Goal: Information Seeking & Learning: Learn about a topic

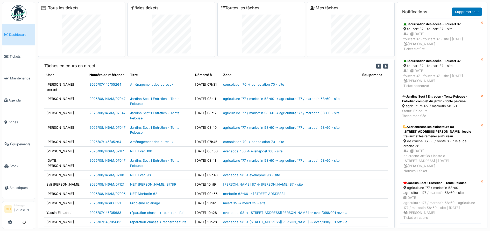
click at [384, 67] on icon at bounding box center [386, 66] width 5 height 6
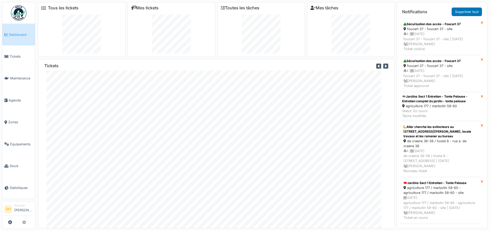
click at [384, 66] on icon at bounding box center [386, 66] width 5 height 6
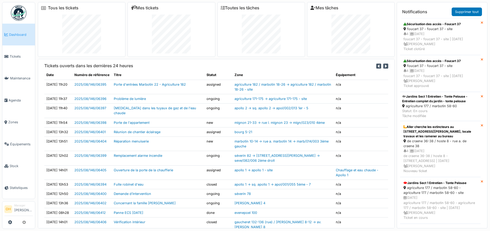
click at [384, 65] on icon at bounding box center [386, 66] width 5 height 6
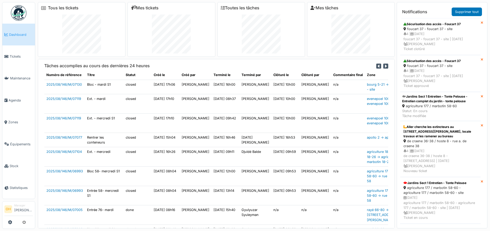
click at [384, 67] on icon at bounding box center [386, 66] width 5 height 6
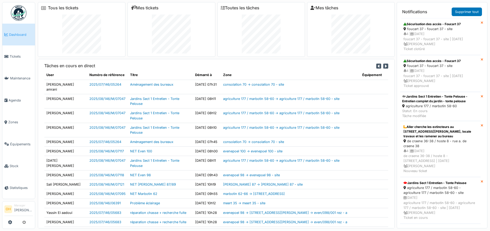
click at [384, 67] on icon at bounding box center [386, 66] width 5 height 6
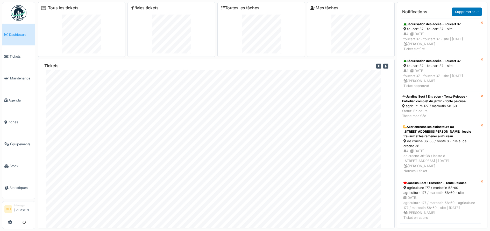
click at [376, 65] on icon at bounding box center [378, 66] width 5 height 6
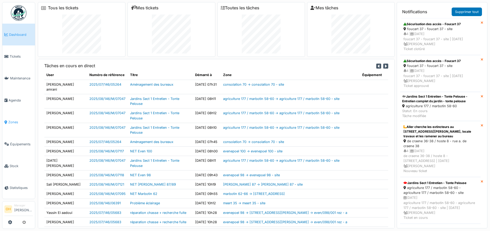
click at [13, 120] on span "Zones" at bounding box center [20, 122] width 25 height 5
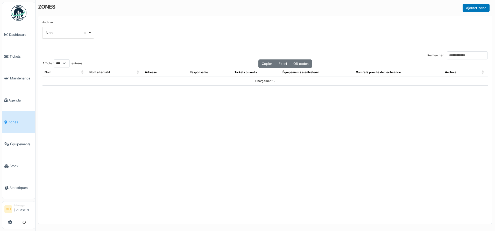
select select "***"
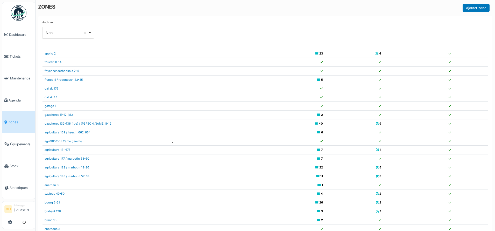
scroll to position [44, 0]
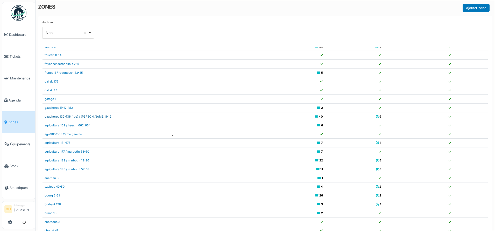
click at [67, 117] on link "gaucheret 132-136 (rue) / [PERSON_NAME] 8-12" at bounding box center [78, 117] width 67 height 4
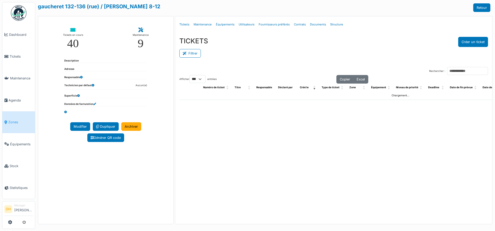
select select "***"
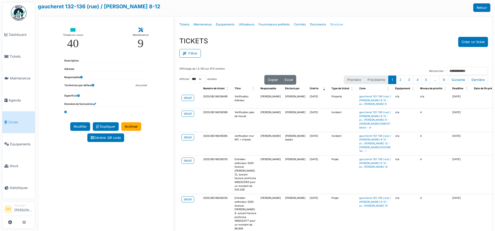
click at [333, 25] on link "Structure" at bounding box center [336, 24] width 17 height 12
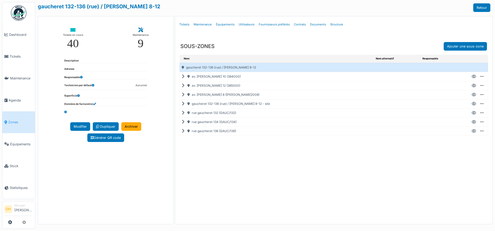
click at [183, 104] on icon at bounding box center [184, 104] width 5 height 0
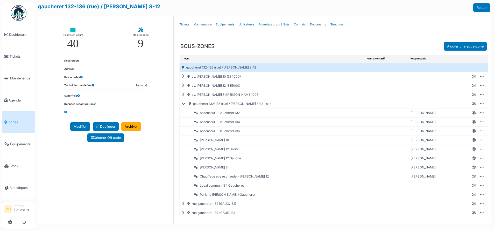
click at [185, 104] on icon at bounding box center [185, 104] width 6 height 0
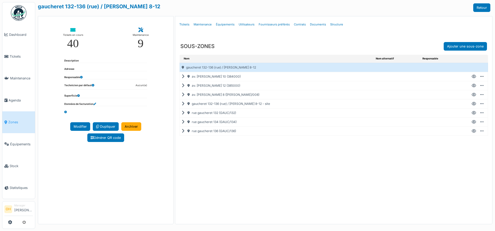
click at [184, 77] on icon at bounding box center [184, 76] width 5 height 0
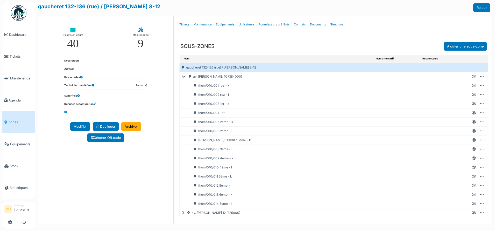
click at [472, 185] on icon at bounding box center [474, 185] width 4 height 0
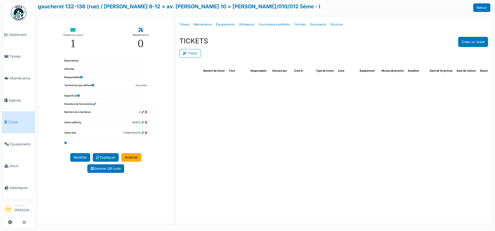
select select "***"
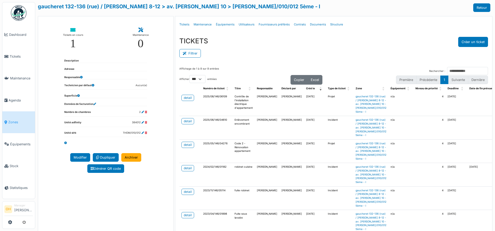
click at [187, 101] on td "detail" at bounding box center [190, 104] width 22 height 23
click at [187, 97] on div "detail" at bounding box center [188, 97] width 8 height 5
click at [314, 25] on link "Documents" at bounding box center [318, 24] width 20 height 12
select select "***"
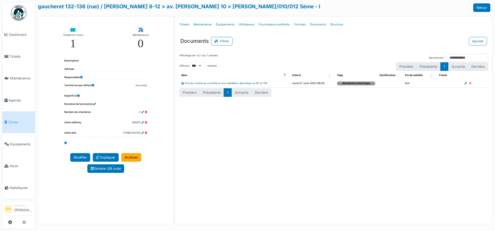
click at [247, 82] on link "Procès-verbal de contrôle d’une installation électrique en BT et TBT" at bounding box center [225, 83] width 86 height 3
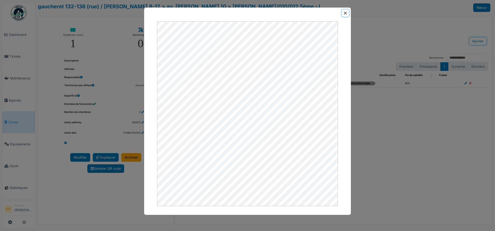
click at [346, 10] on button "Close" at bounding box center [345, 13] width 7 height 7
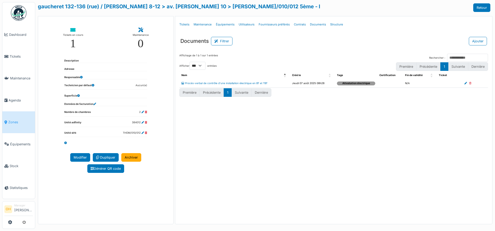
click at [18, 120] on span "Zones" at bounding box center [20, 122] width 25 height 5
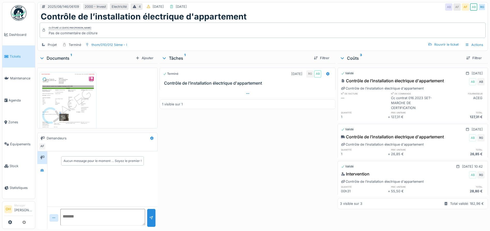
click at [246, 93] on icon at bounding box center [248, 93] width 4 height 3
click at [68, 93] on img at bounding box center [68, 108] width 54 height 70
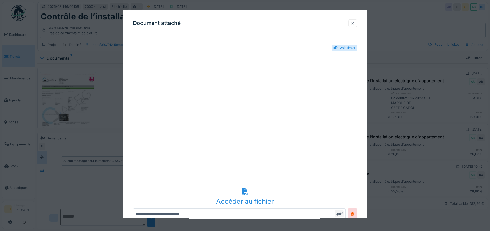
click at [355, 22] on div at bounding box center [353, 23] width 4 height 5
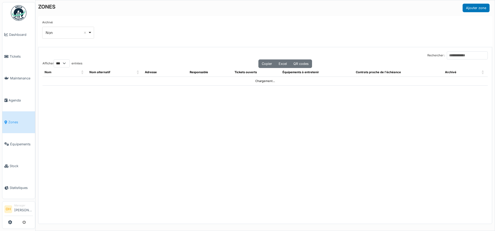
select select "***"
click at [453, 55] on input "Rechercher :" at bounding box center [467, 55] width 41 height 8
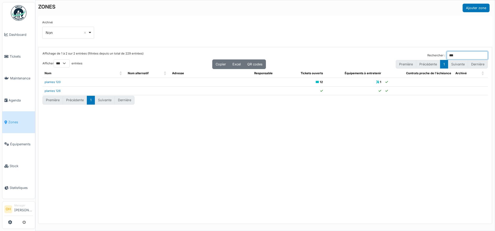
type input "***"
click at [58, 82] on link "plantes 120" at bounding box center [53, 82] width 16 height 4
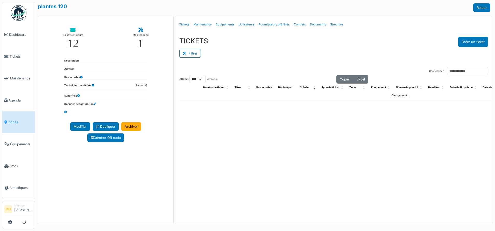
select select "***"
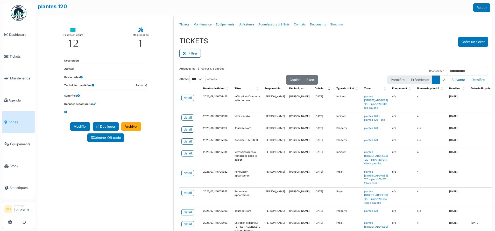
click at [332, 25] on link "Structure" at bounding box center [336, 24] width 17 height 12
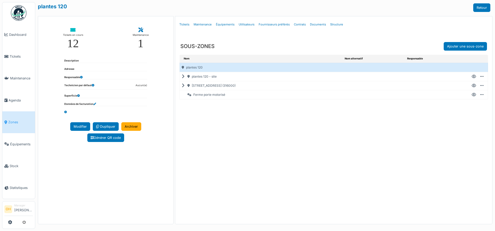
click at [183, 86] on icon at bounding box center [184, 86] width 5 height 0
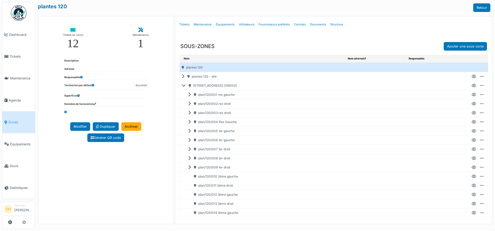
click at [472, 185] on icon at bounding box center [474, 185] width 4 height 0
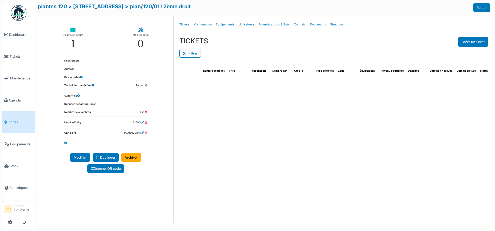
select select "***"
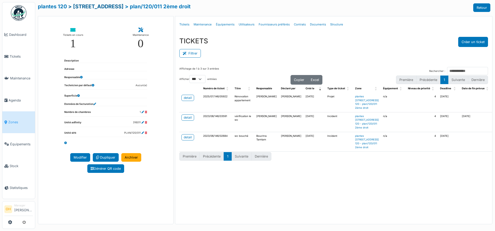
click at [103, 5] on link "> rue des plantes 120" at bounding box center [95, 6] width 55 height 6
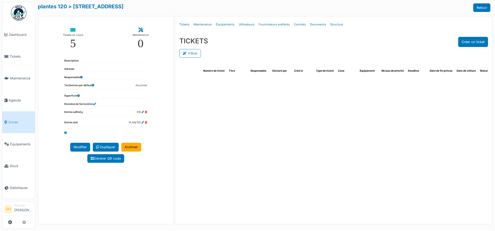
select select "***"
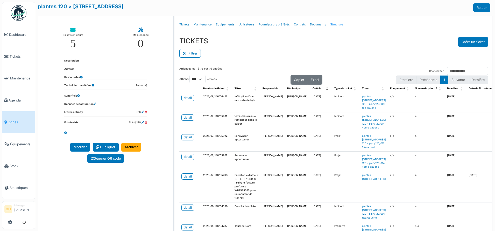
click at [330, 23] on link "Structure" at bounding box center [336, 24] width 17 height 12
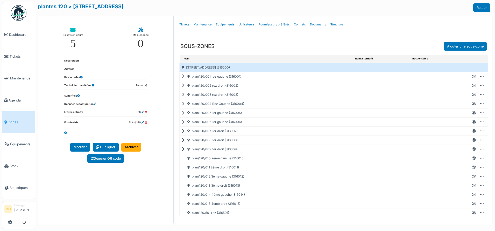
click at [184, 113] on icon at bounding box center [184, 113] width 5 height 0
click at [472, 122] on icon at bounding box center [474, 122] width 4 height 0
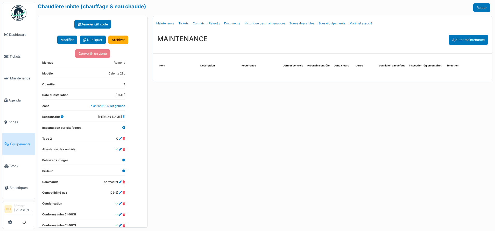
scroll to position [34, 0]
click at [230, 23] on link "Documents" at bounding box center [232, 23] width 20 height 12
select select "***"
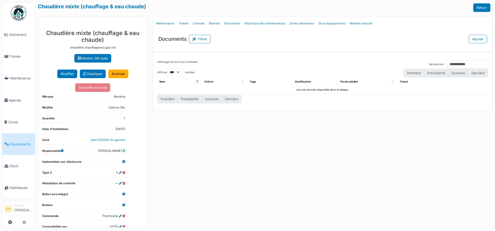
click at [18, 142] on span "Équipements" at bounding box center [21, 144] width 23 height 5
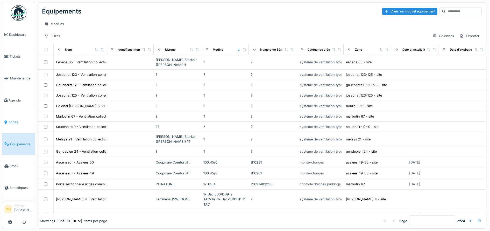
click at [16, 123] on link "Zones" at bounding box center [18, 122] width 33 height 22
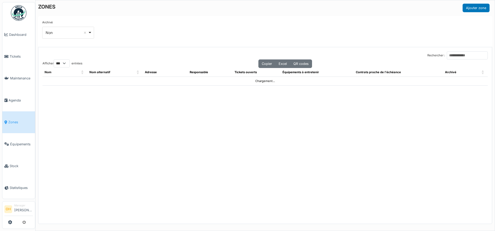
select select "***"
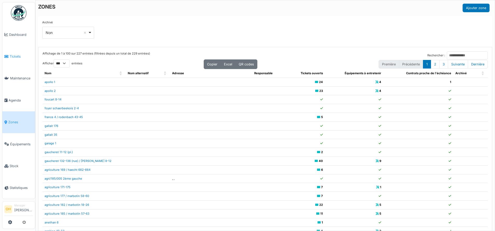
click at [15, 57] on span "Tickets" at bounding box center [21, 56] width 23 height 5
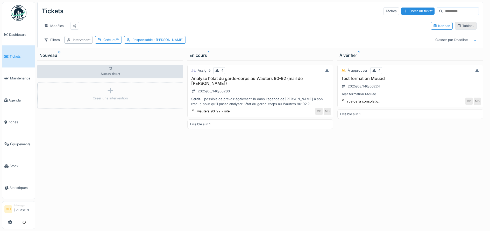
click at [464, 28] on div "Tableau" at bounding box center [465, 25] width 17 height 5
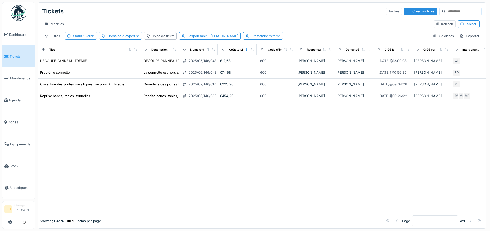
click at [78, 38] on div "Statut : Validé" at bounding box center [84, 35] width 22 height 5
click at [86, 66] on icon at bounding box center [84, 66] width 5 height 4
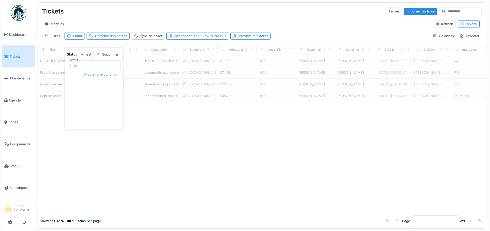
click at [216, 26] on div "Modèles" at bounding box center [236, 24] width 388 height 8
click at [211, 38] on span ": [PERSON_NAME]" at bounding box center [210, 36] width 31 height 4
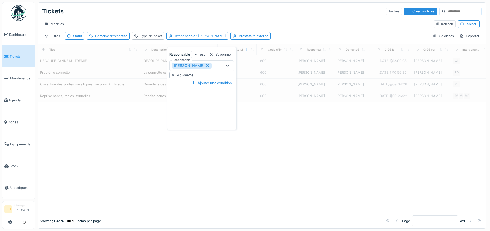
click at [210, 67] on icon at bounding box center [207, 66] width 5 height 4
click at [246, 23] on div "Modèles" at bounding box center [236, 24] width 388 height 8
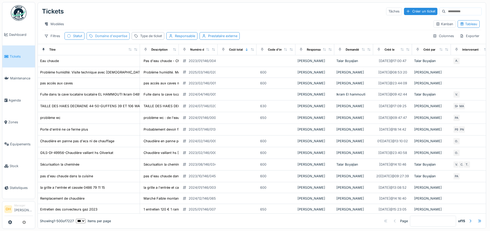
click at [108, 38] on div "Domaine d'expertise" at bounding box center [111, 35] width 32 height 5
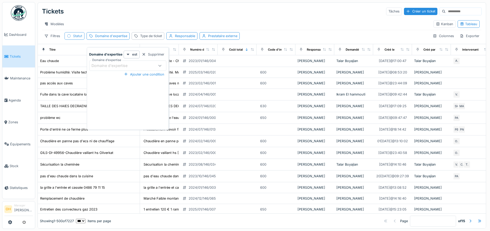
click at [74, 38] on div "Statut" at bounding box center [77, 35] width 9 height 5
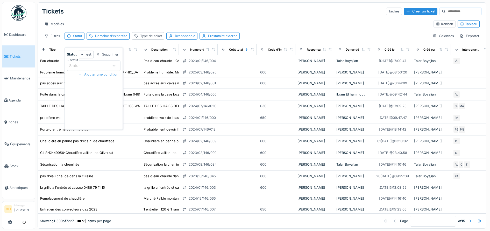
click at [157, 38] on div "Type de ticket" at bounding box center [151, 35] width 22 height 5
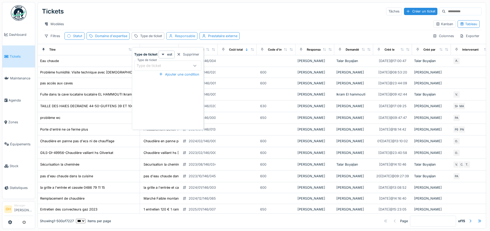
click at [189, 38] on div "Responsable" at bounding box center [185, 35] width 20 height 5
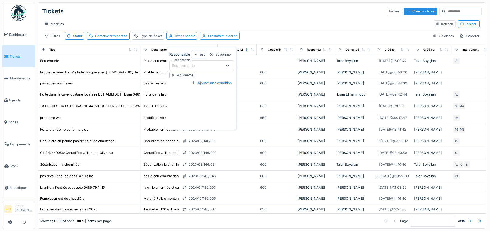
click at [226, 38] on div "Prestataire externe" at bounding box center [222, 35] width 29 height 5
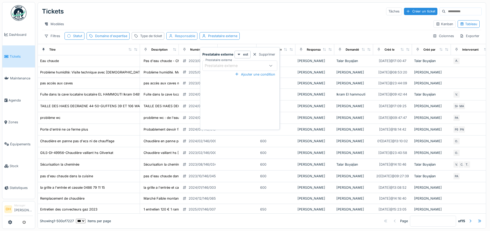
click at [268, 54] on div "Supprimer" at bounding box center [264, 54] width 27 height 7
click at [265, 53] on div at bounding box center [262, 49] width 7 height 6
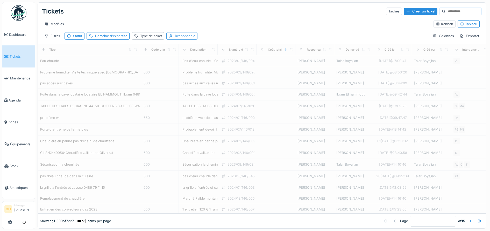
click at [188, 38] on div "Responsable" at bounding box center [185, 35] width 20 height 5
click at [222, 55] on div "Supprimer" at bounding box center [220, 54] width 27 height 7
click at [212, 51] on icon at bounding box center [214, 49] width 4 height 3
click at [224, 51] on icon at bounding box center [224, 49] width 4 height 3
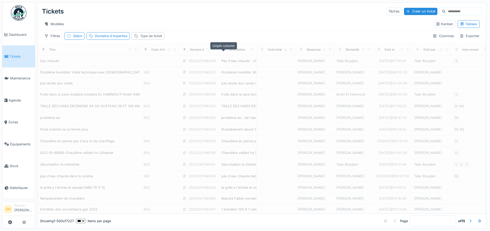
click at [154, 38] on div "Type de ticket" at bounding box center [151, 35] width 22 height 5
click at [180, 55] on div at bounding box center [179, 54] width 4 height 5
click at [110, 38] on div "Domaine d'expertise" at bounding box center [111, 35] width 32 height 5
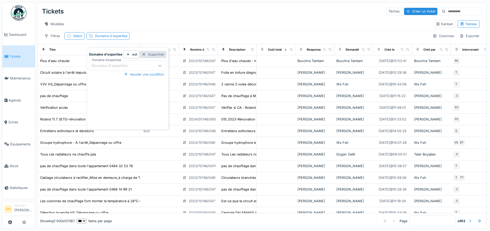
click at [151, 55] on div "Supprimer" at bounding box center [153, 54] width 27 height 7
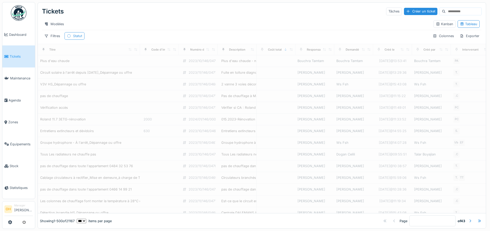
click at [74, 40] on div "Statut" at bounding box center [75, 36] width 20 height 8
click at [104, 54] on div "Supprimer" at bounding box center [107, 54] width 27 height 7
